Goal: Task Accomplishment & Management: Use online tool/utility

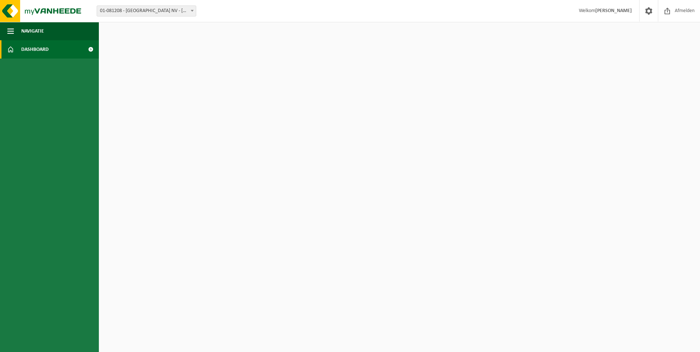
click at [38, 49] on span "Dashboard" at bounding box center [34, 49] width 27 height 18
click at [684, 11] on span "Afmelden" at bounding box center [684, 11] width 23 height 22
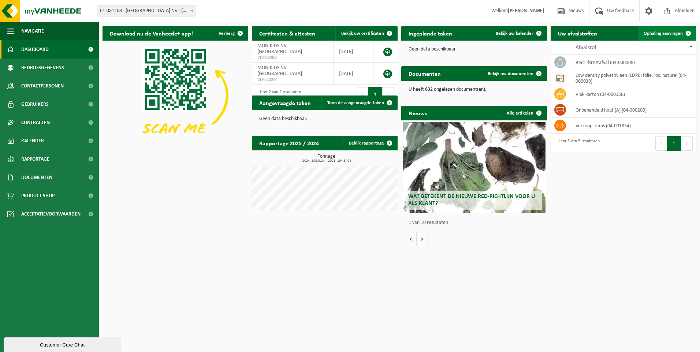
click at [669, 32] on span "Ophaling aanvragen" at bounding box center [663, 33] width 39 height 5
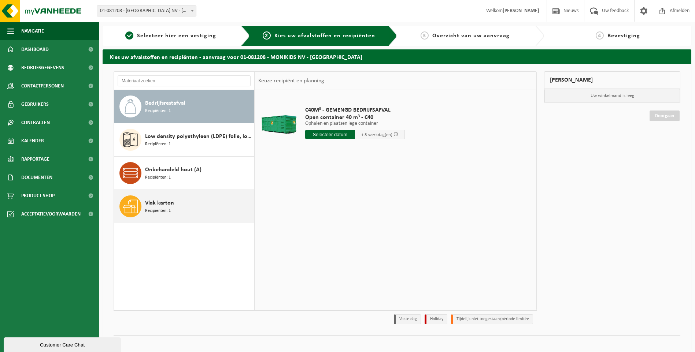
click at [142, 208] on div "Vlak karton Recipiënten: 1" at bounding box center [184, 206] width 140 height 33
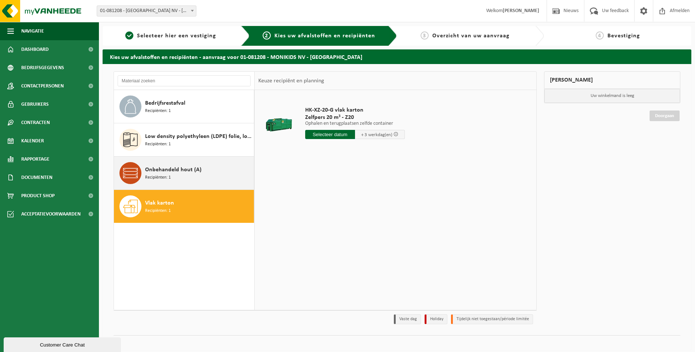
click at [156, 168] on span "Onbehandeld hout (A)" at bounding box center [173, 169] width 56 height 9
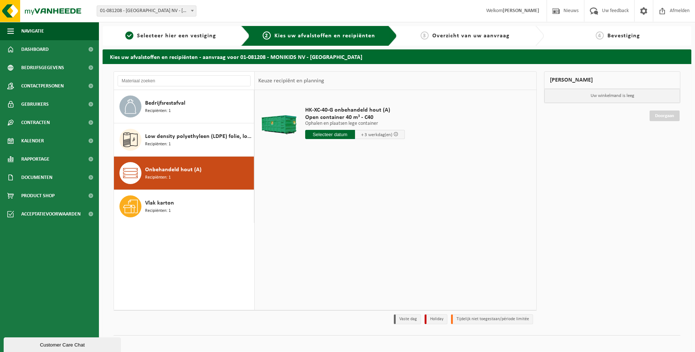
click at [323, 134] on input "text" at bounding box center [330, 134] width 50 height 9
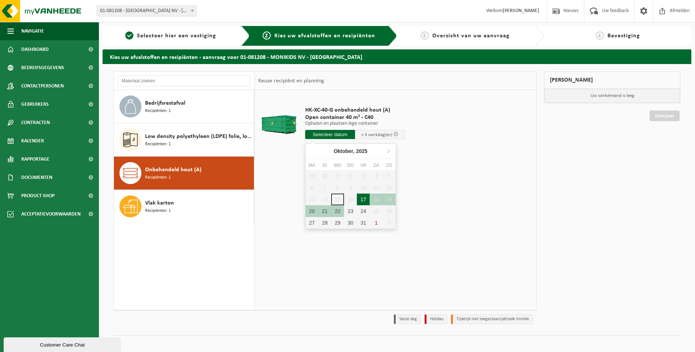
click at [362, 200] on div "17" at bounding box center [363, 200] width 13 height 12
type input "Van 2025-10-17"
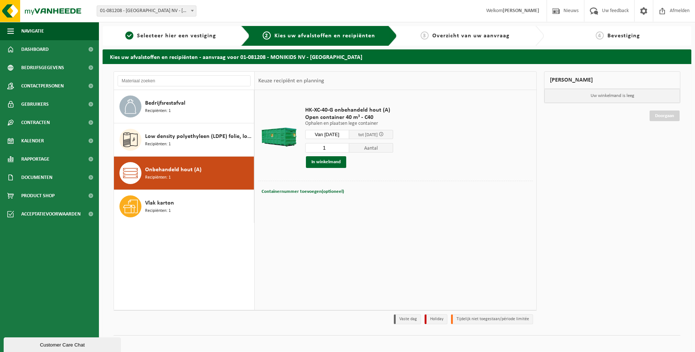
click at [334, 147] on input "1" at bounding box center [327, 148] width 44 height 10
